Goal: Task Accomplishment & Management: Manage account settings

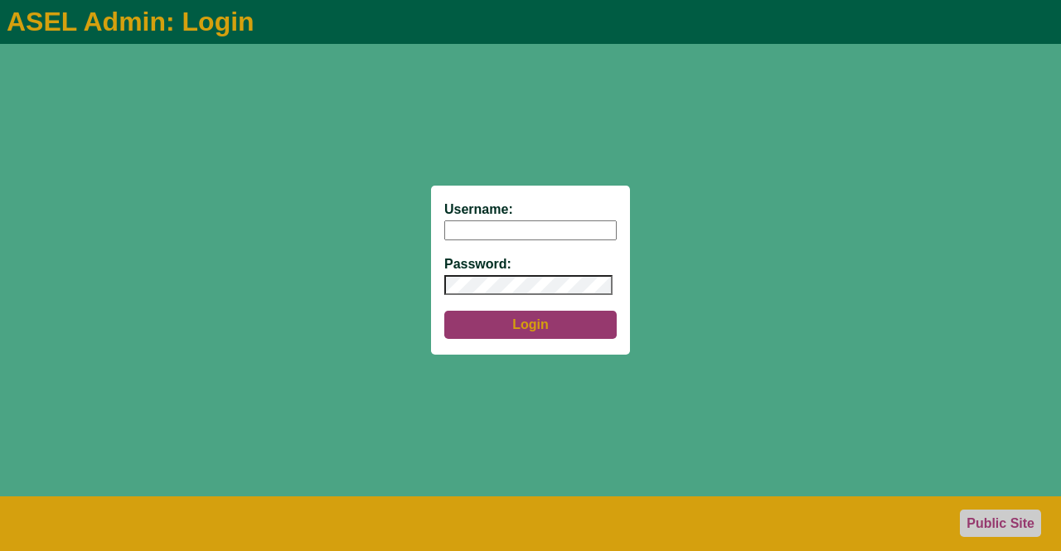
type input "aseladmin"
click at [528, 328] on button "Login" at bounding box center [530, 325] width 172 height 28
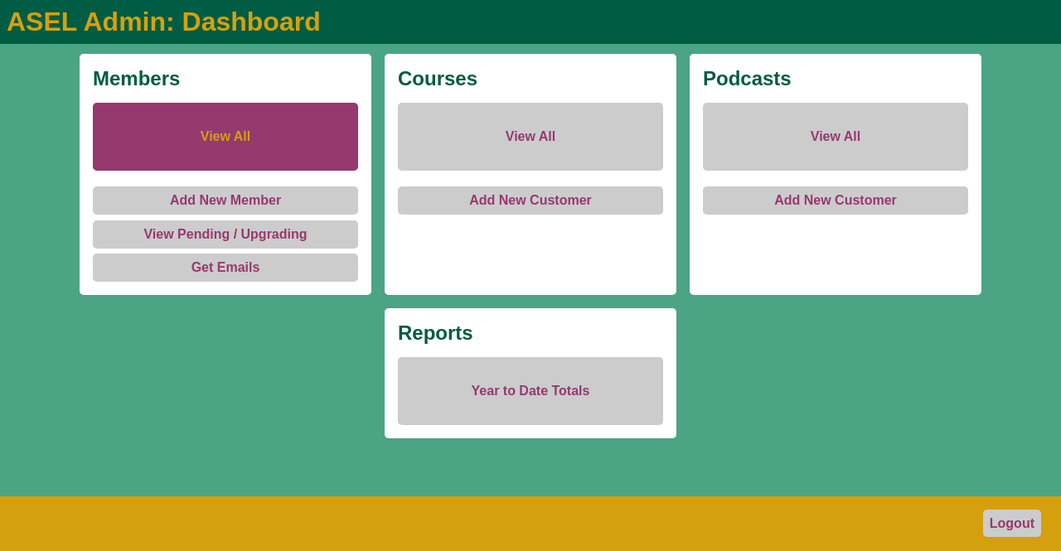
click at [227, 148] on link "View All" at bounding box center [225, 137] width 265 height 68
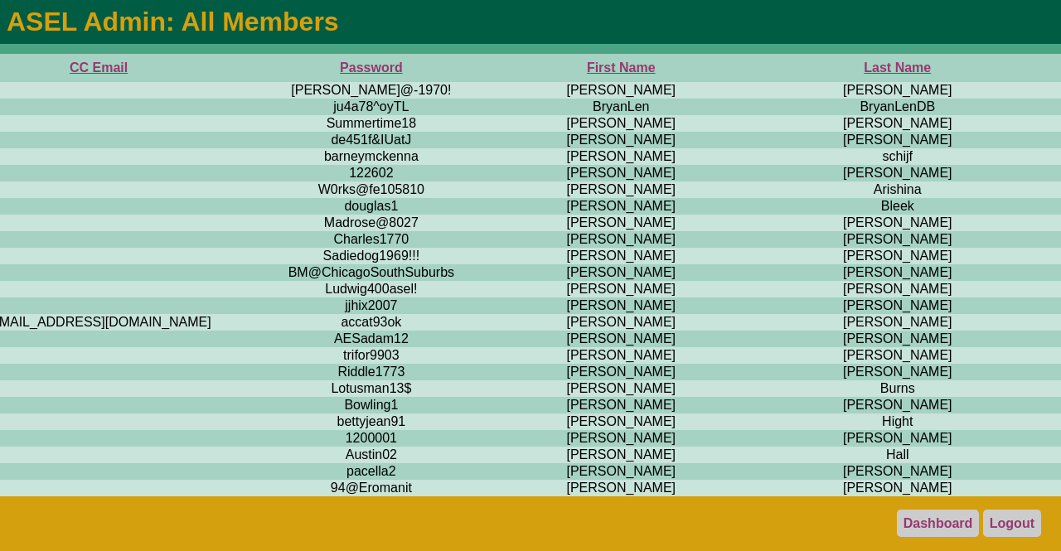
scroll to position [0, 772]
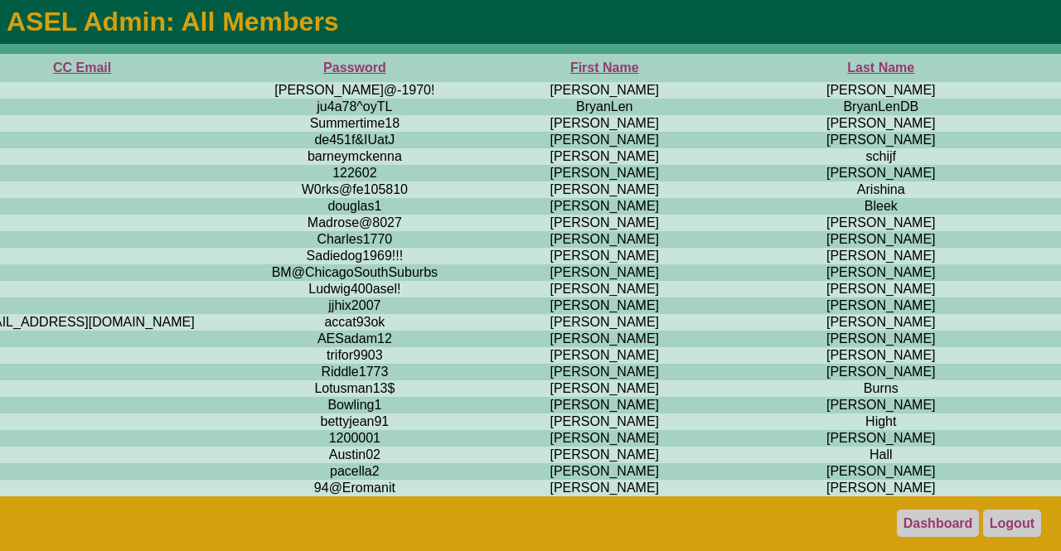
click at [457, 68] on th "First Name" at bounding box center [603, 68] width 293 height 28
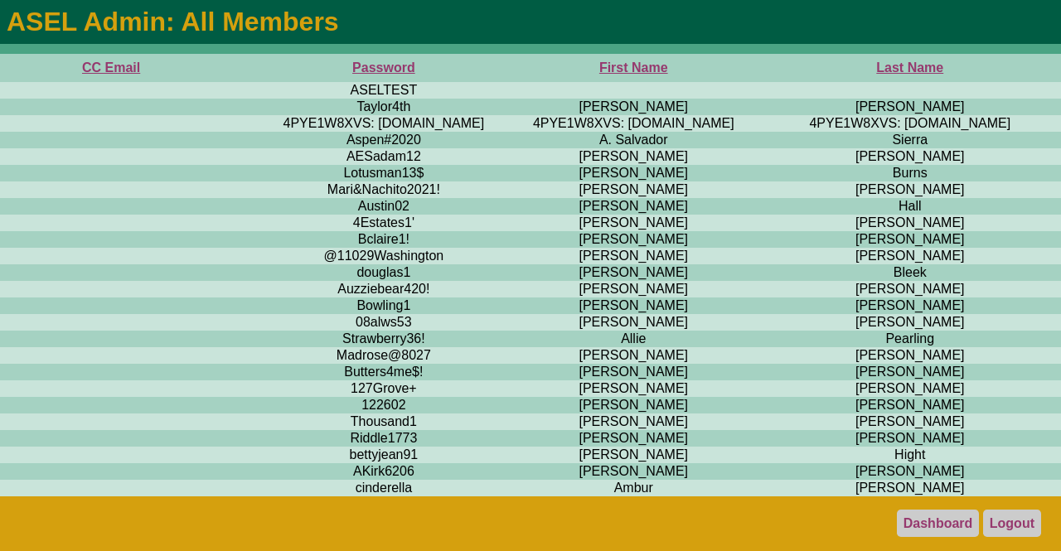
scroll to position [0, 745]
click at [485, 71] on th "First Name" at bounding box center [631, 68] width 293 height 28
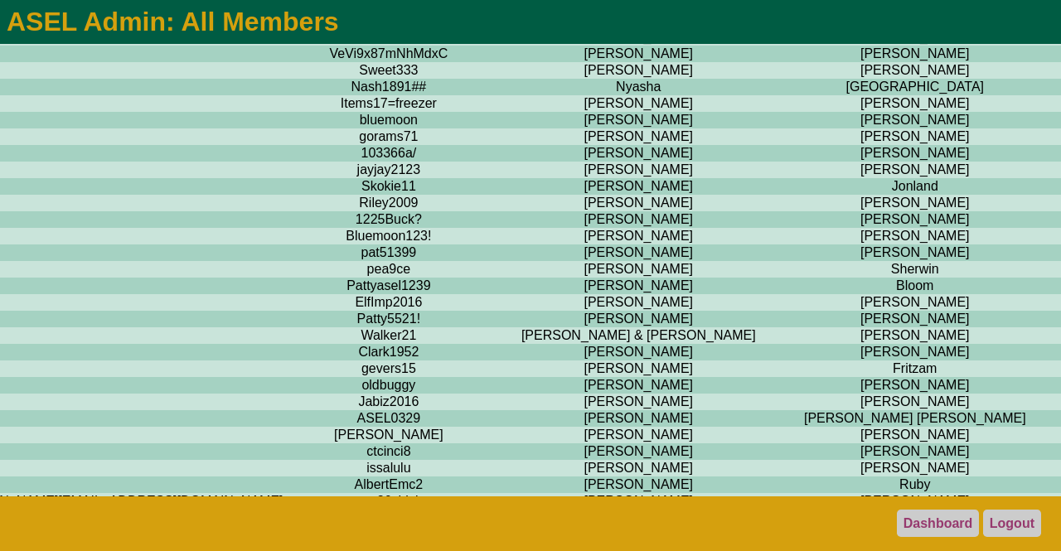
scroll to position [10796, 738]
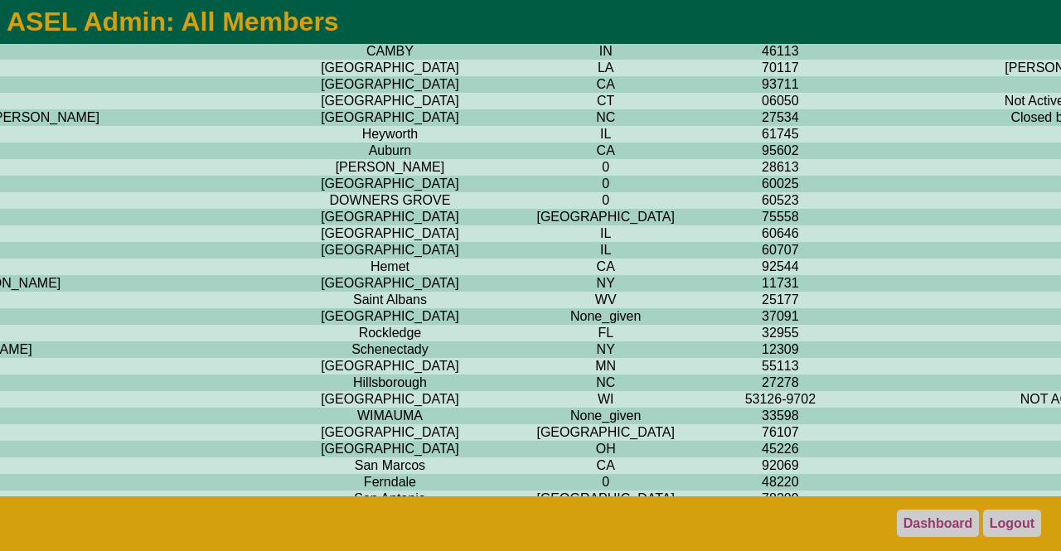
scroll to position [10796, 3776]
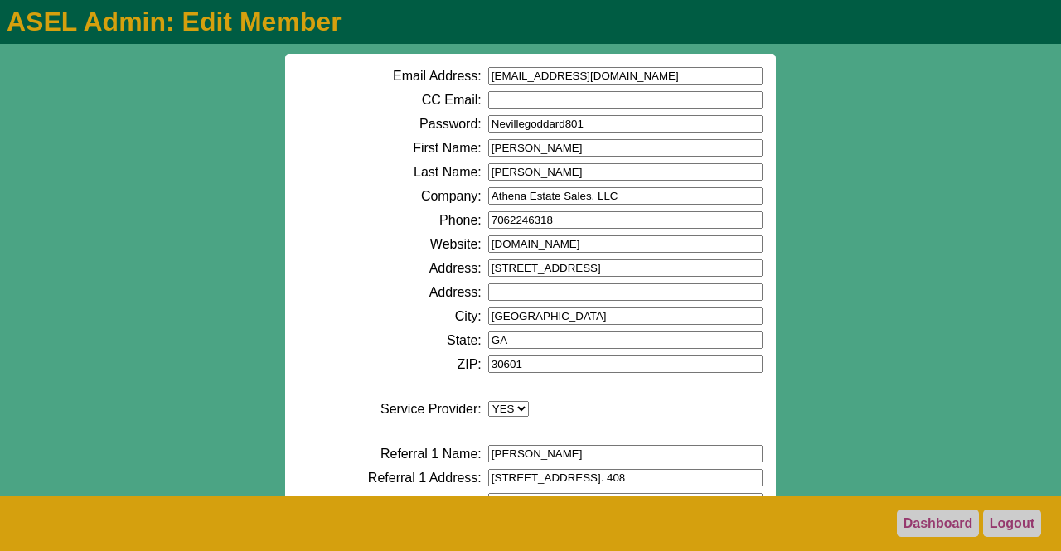
click at [503, 217] on input "7062246318" at bounding box center [625, 219] width 274 height 17
click at [528, 219] on input "706-2246318" at bounding box center [625, 219] width 274 height 17
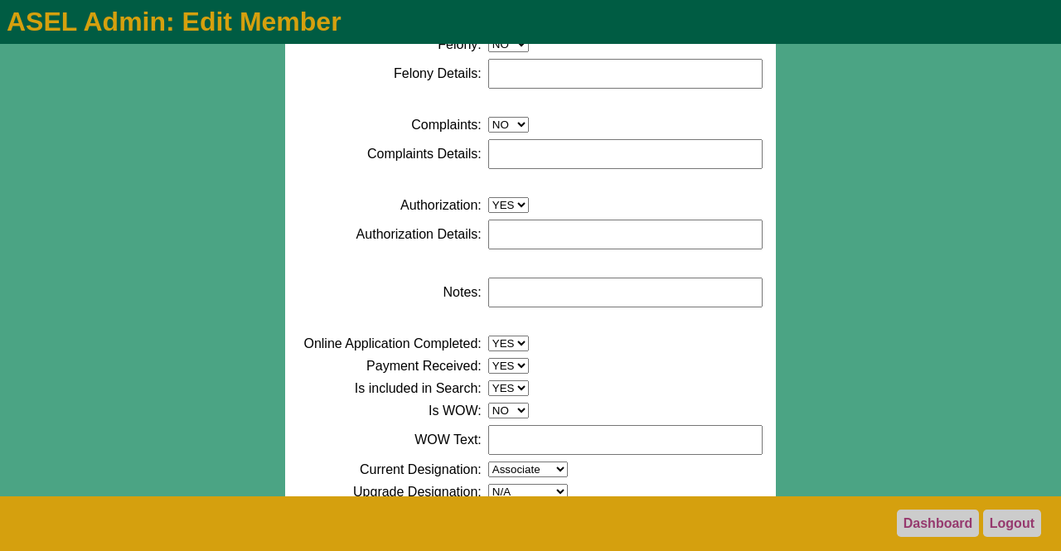
scroll to position [932, 0]
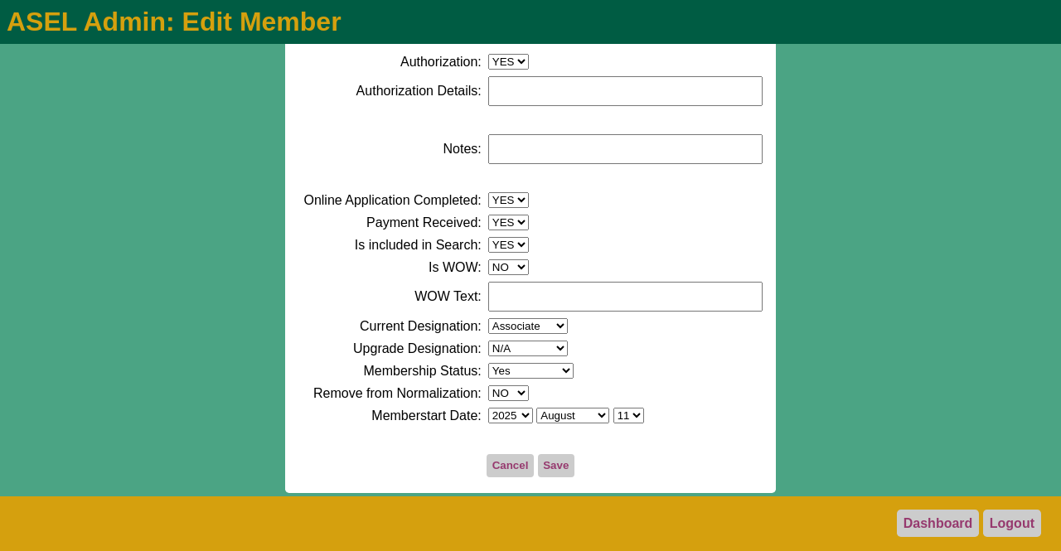
type input "[PHONE_NUMBER]"
click at [550, 467] on button "Save" at bounding box center [556, 465] width 36 height 23
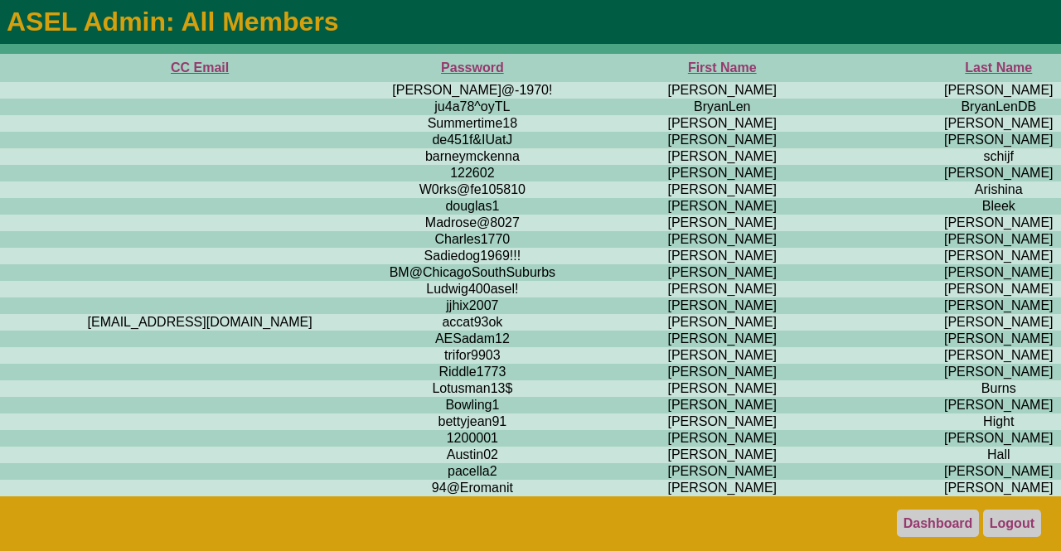
scroll to position [0, 726]
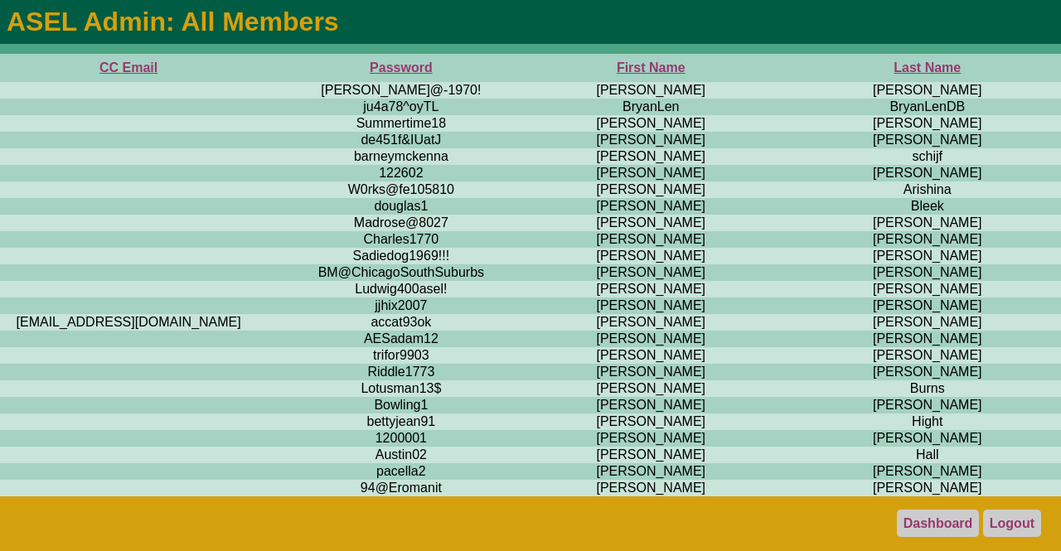
click at [504, 70] on th "First Name" at bounding box center [650, 68] width 293 height 28
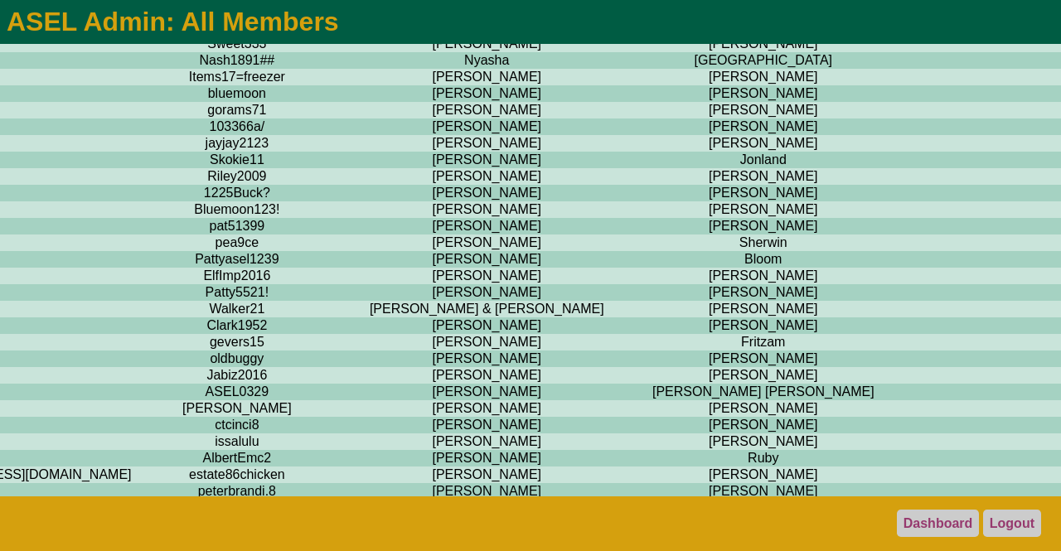
scroll to position [10819, 890]
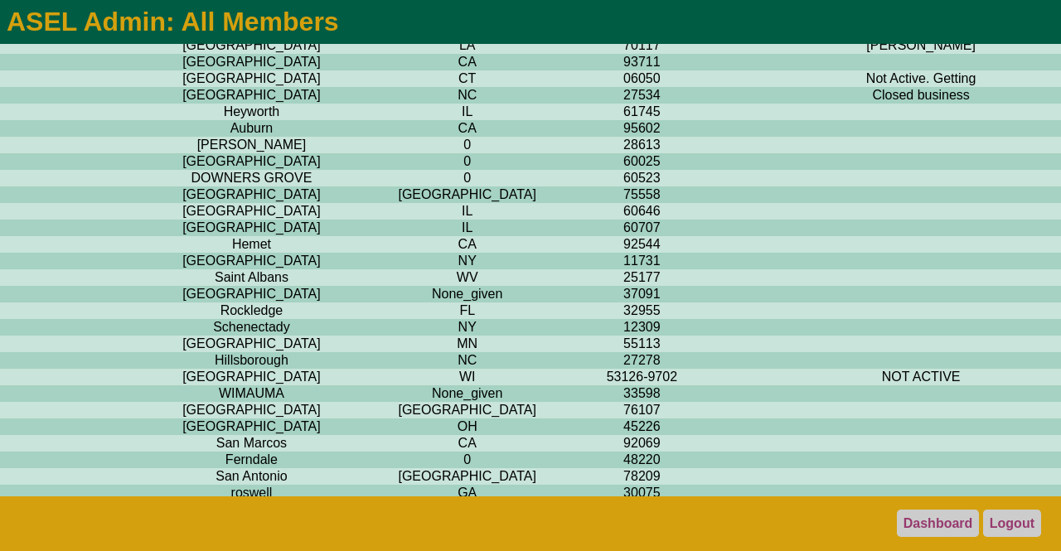
scroll to position [10819, 3776]
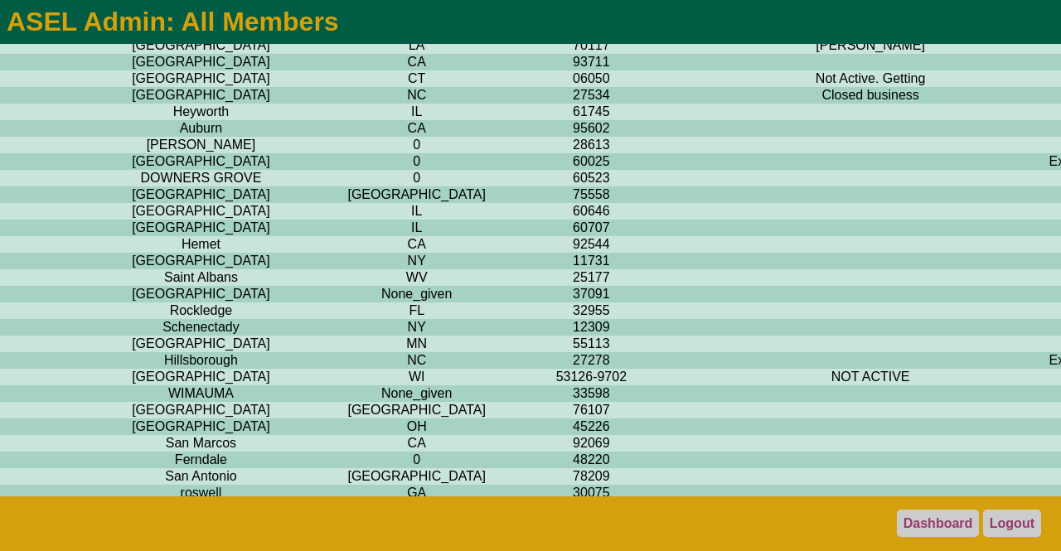
click at [1011, 525] on link "Logout" at bounding box center [1012, 523] width 58 height 27
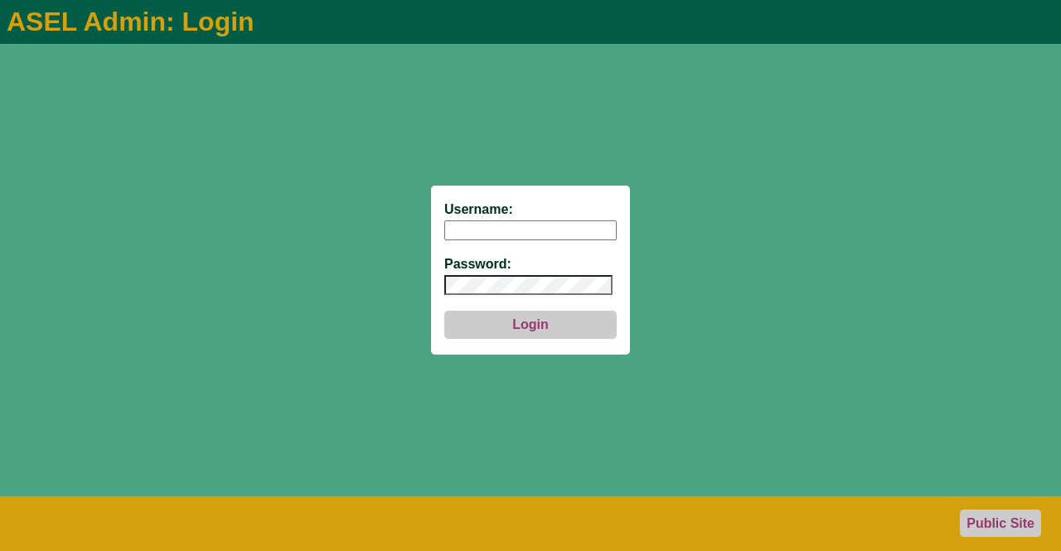
type input "aseladmin"
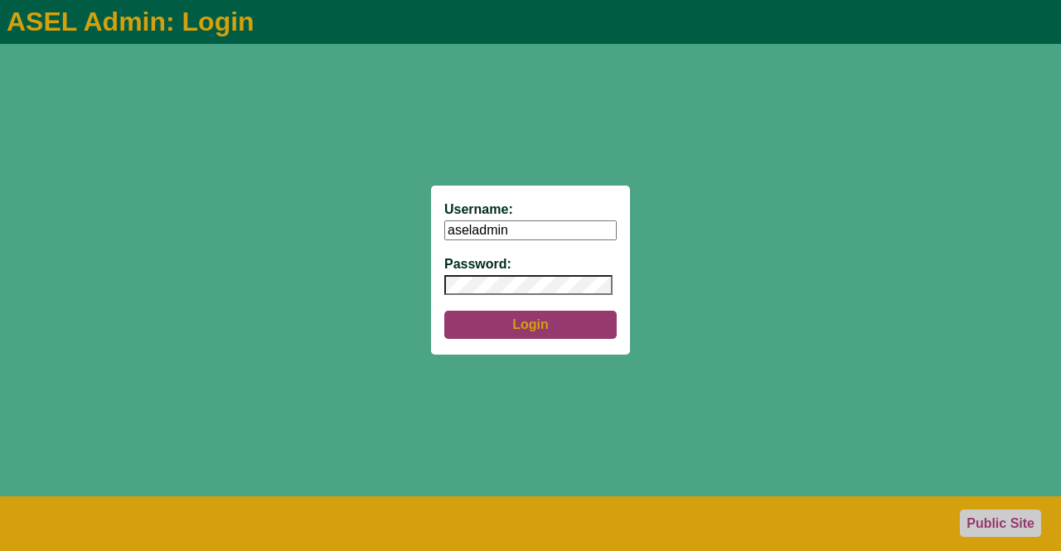
click at [525, 327] on button "Login" at bounding box center [530, 325] width 172 height 28
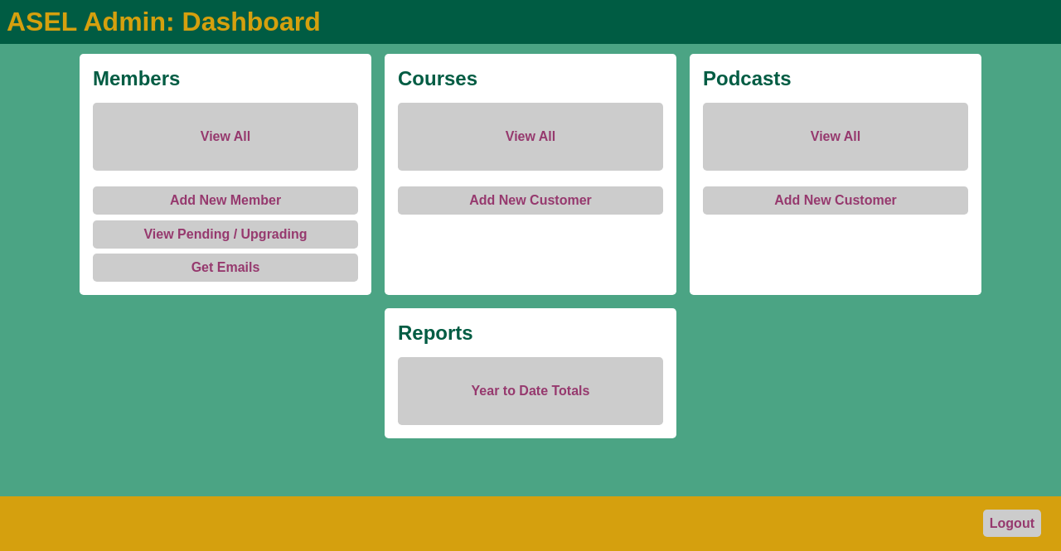
click at [210, 129] on link "View All" at bounding box center [225, 137] width 265 height 68
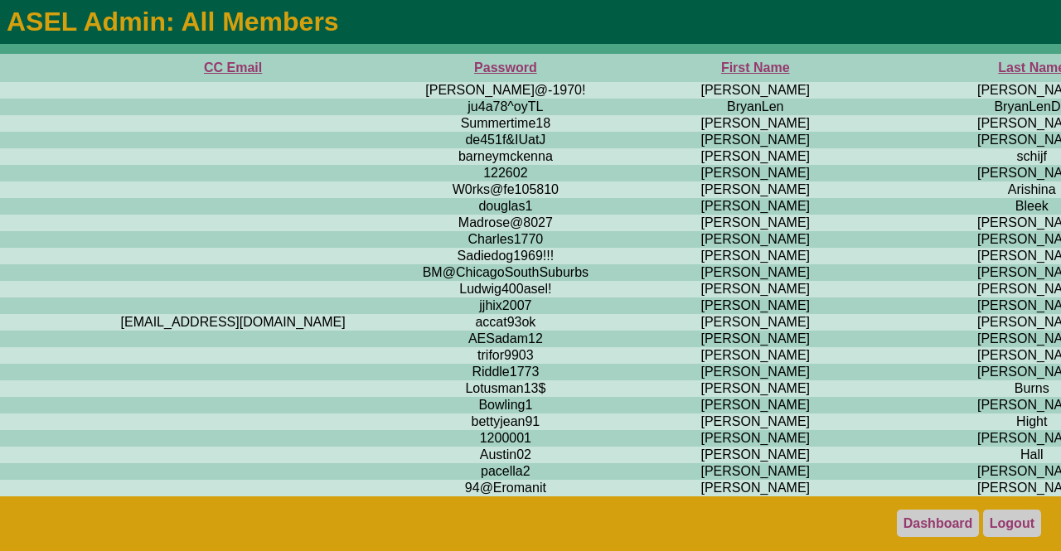
scroll to position [0, 651]
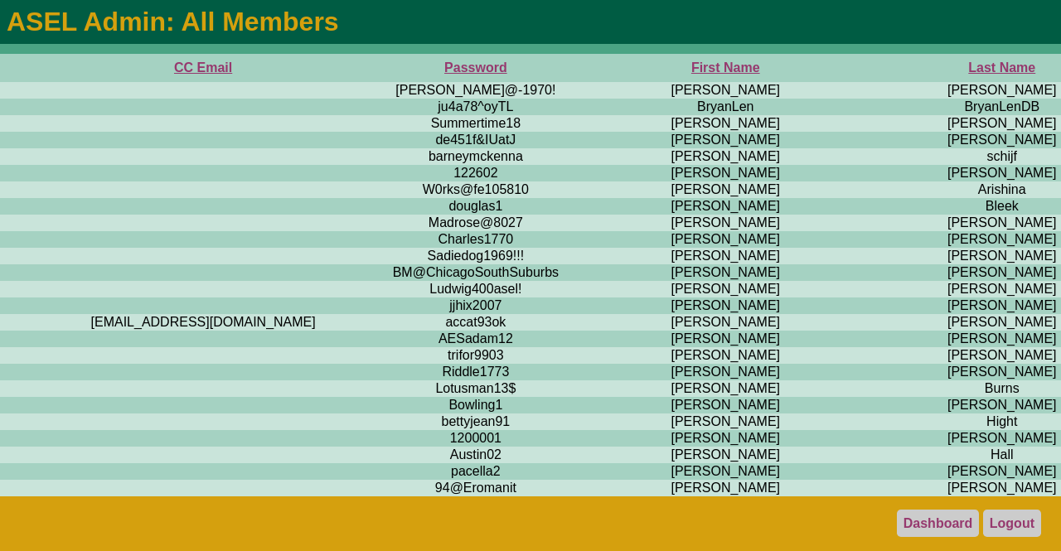
click at [578, 65] on th "First Name" at bounding box center [724, 68] width 293 height 28
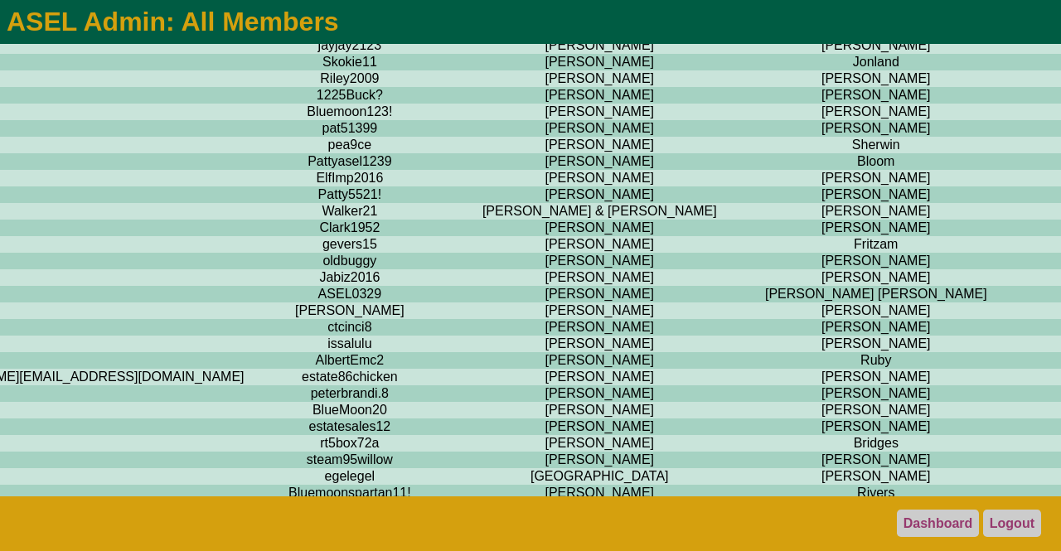
scroll to position [10915, 777]
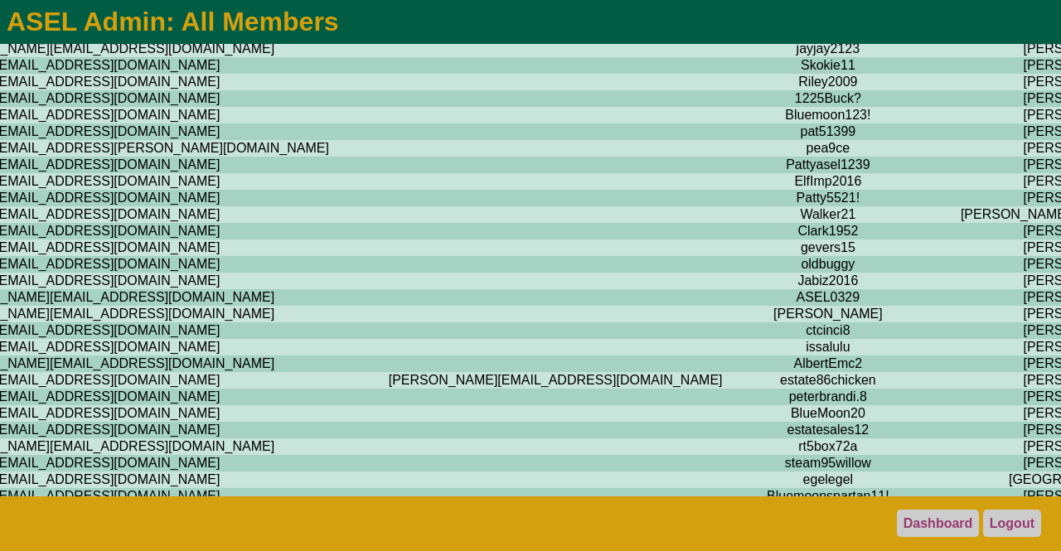
scroll to position [10915, 0]
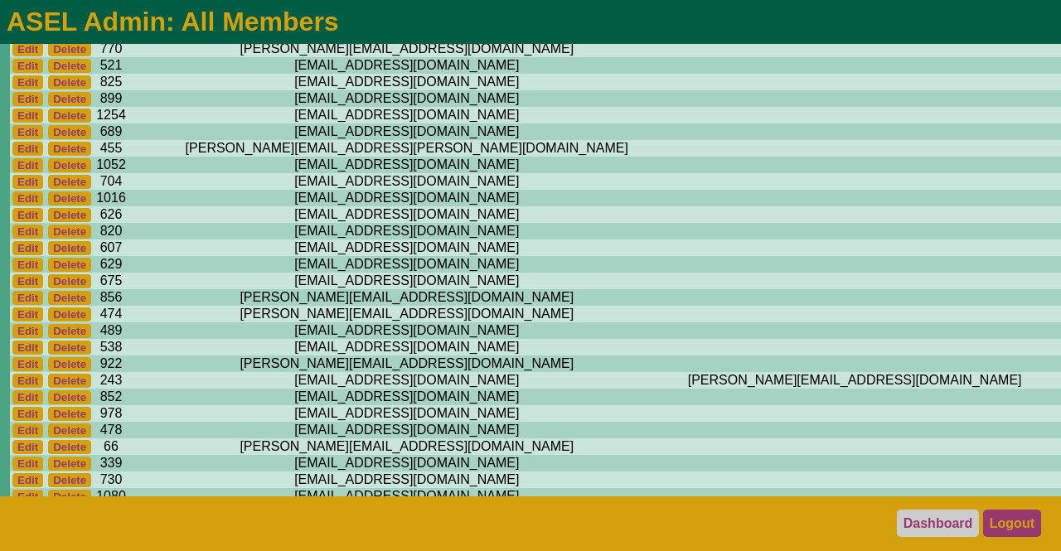
click at [1012, 522] on link "Logout" at bounding box center [1012, 523] width 58 height 27
